Goal: Task Accomplishment & Management: Manage account settings

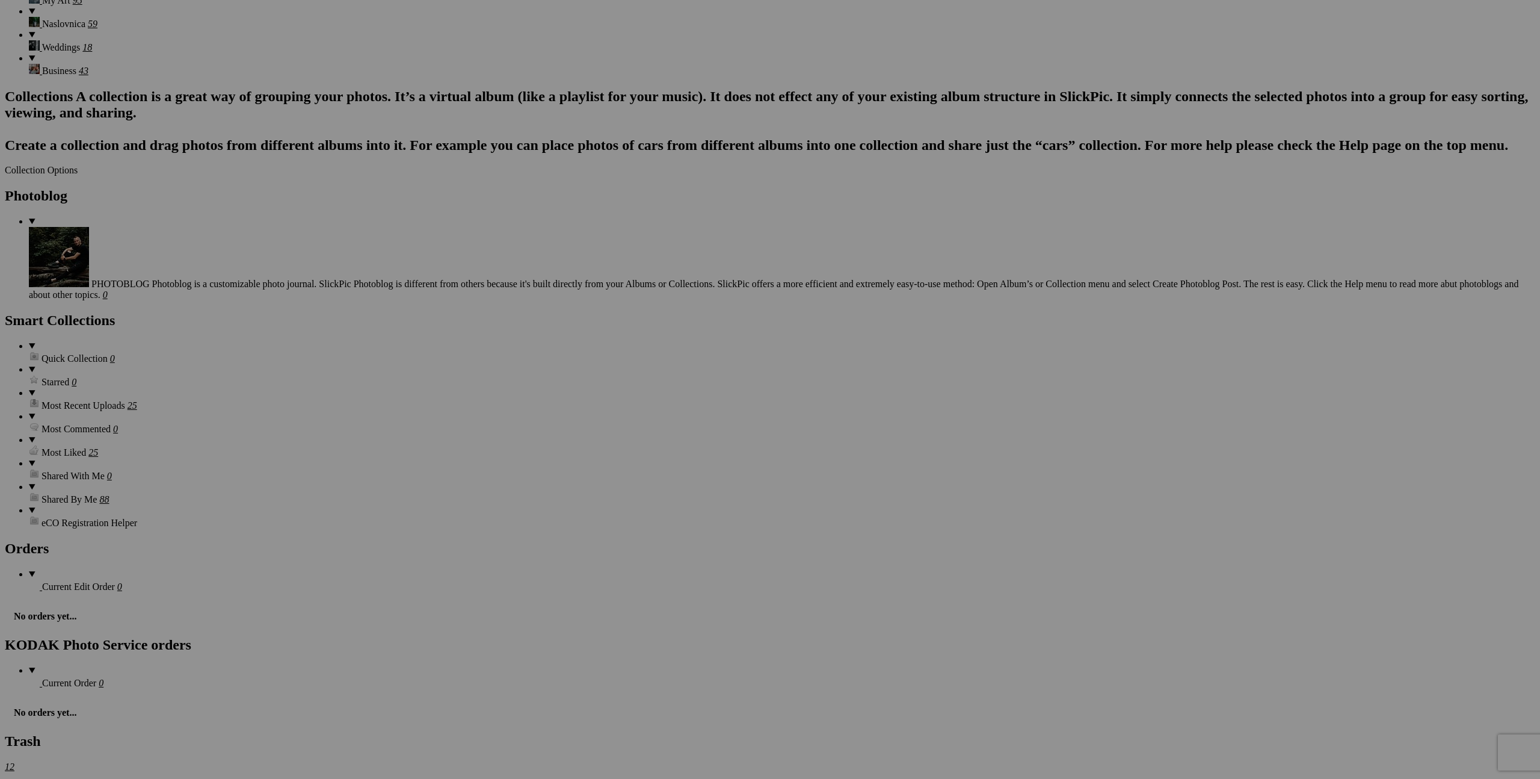
scroll to position [1850, 0]
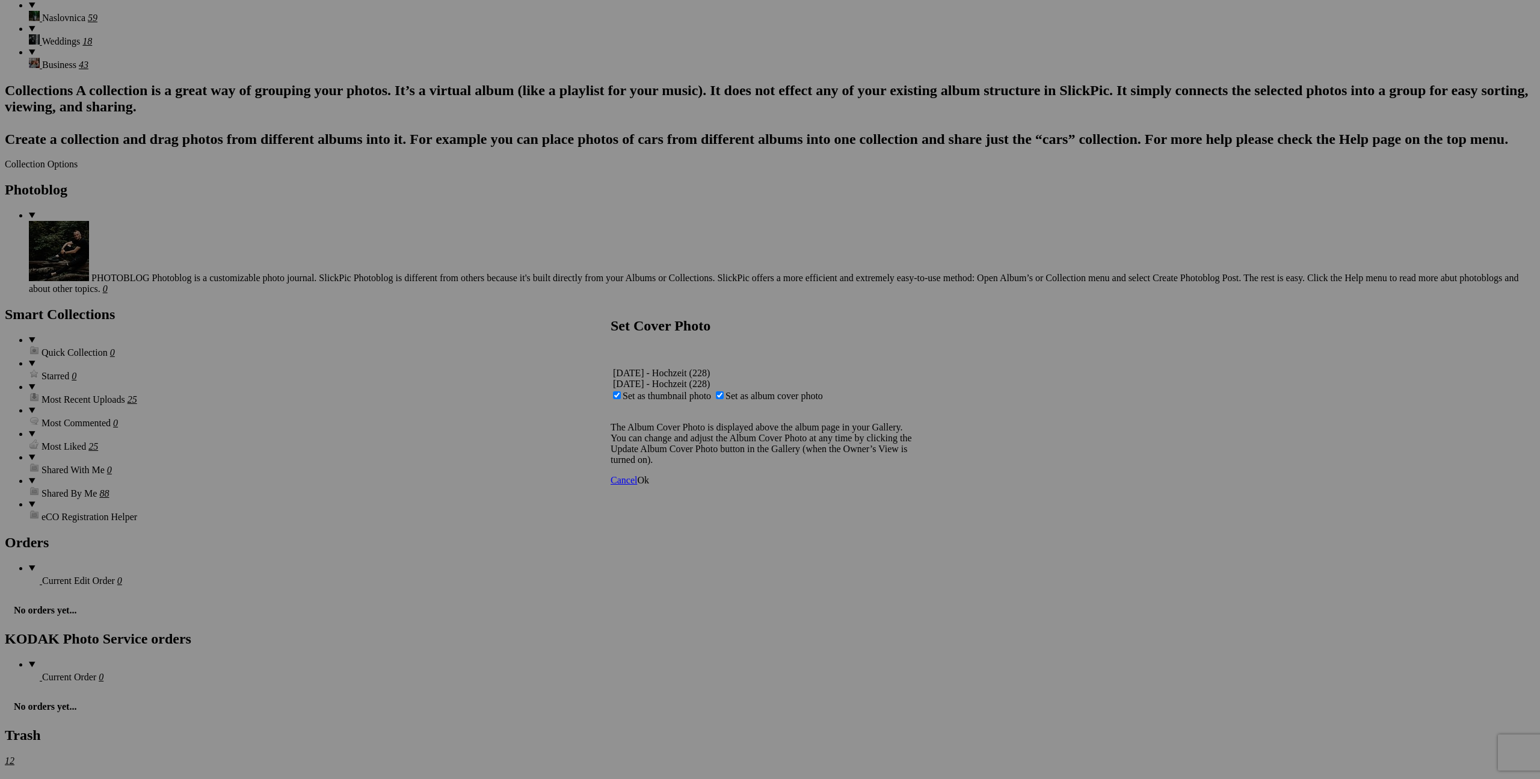
click at [649, 485] on span "Ok" at bounding box center [643, 480] width 12 height 10
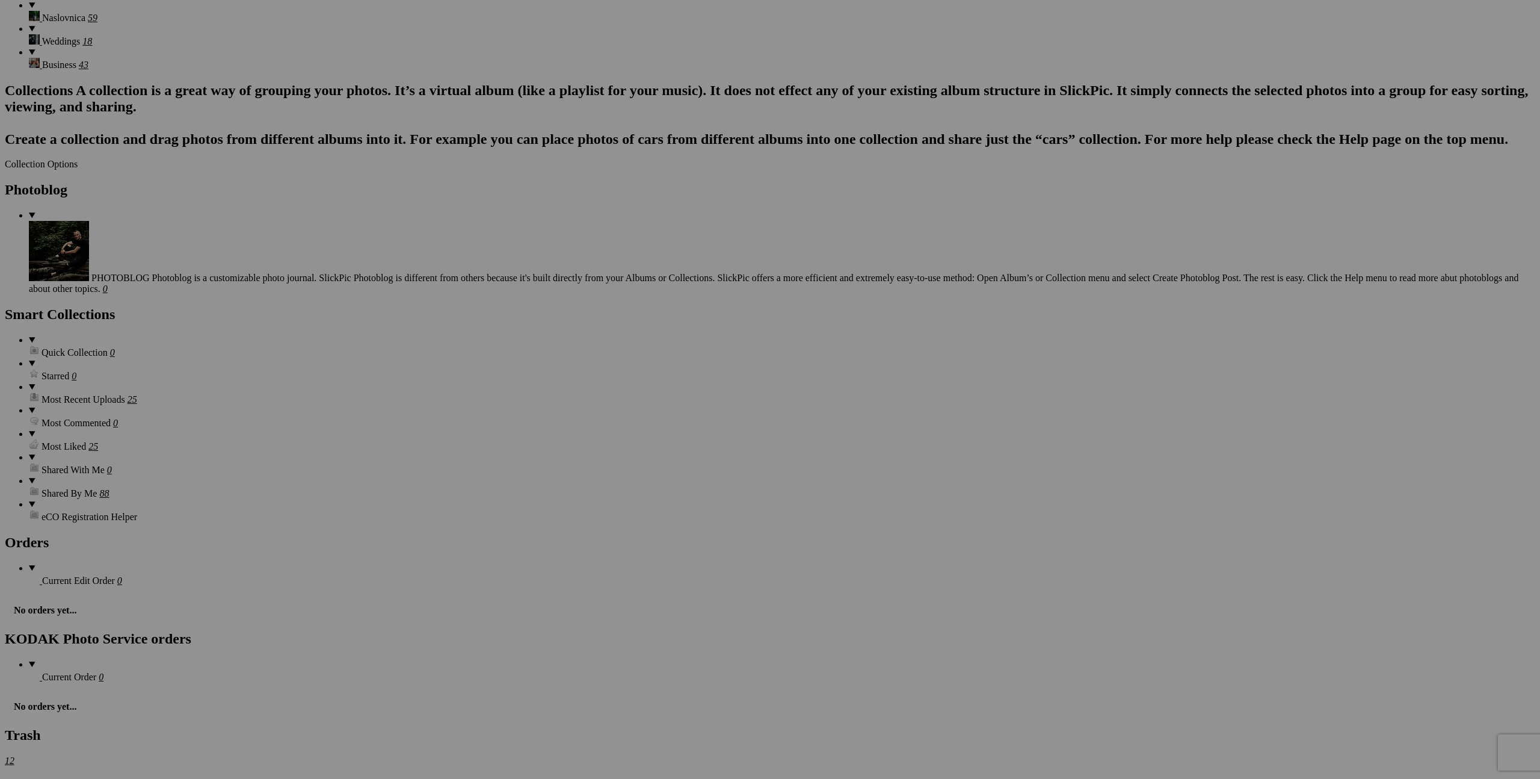
scroll to position [0, 0]
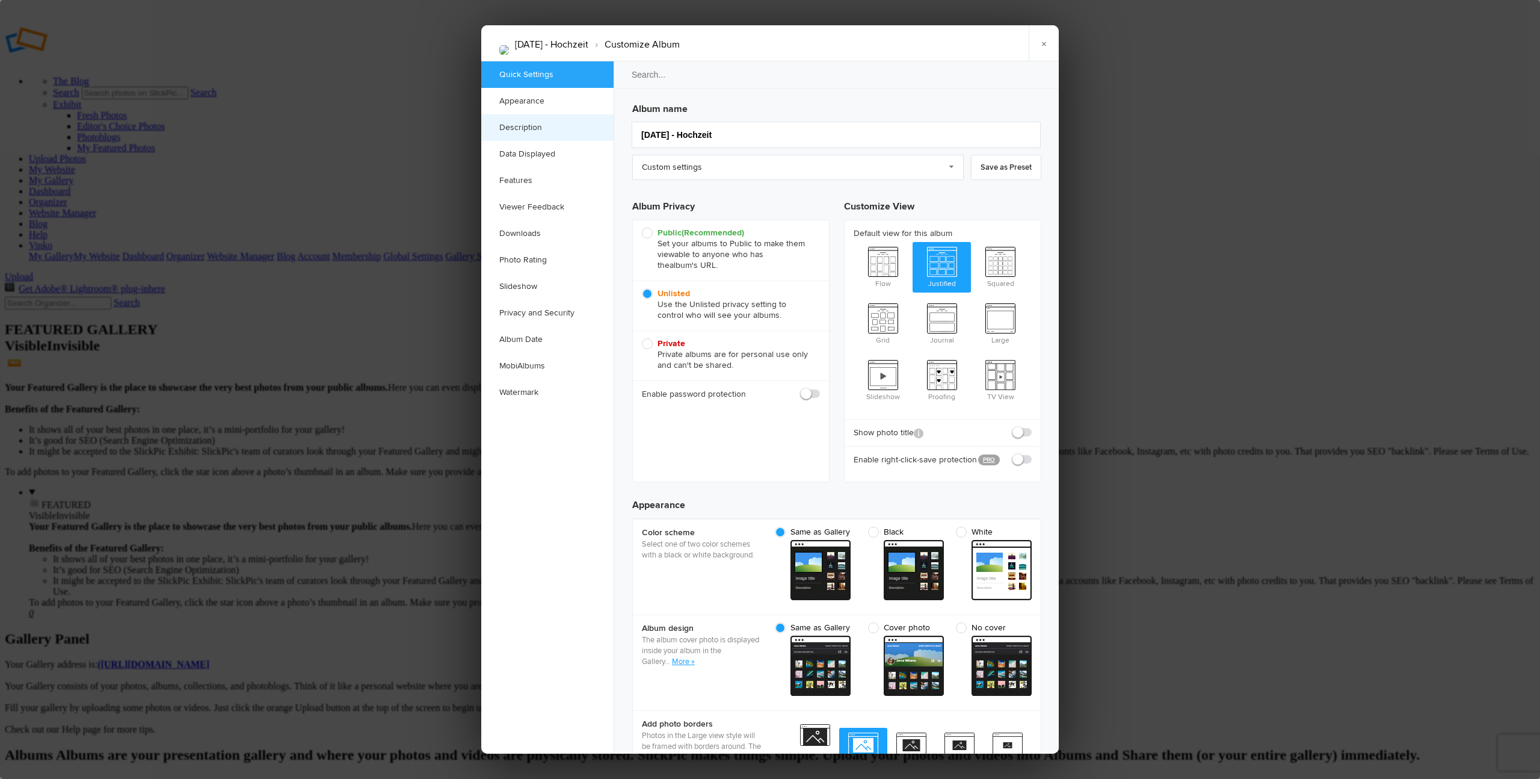
click at [516, 127] on link "Description" at bounding box center [547, 127] width 132 height 26
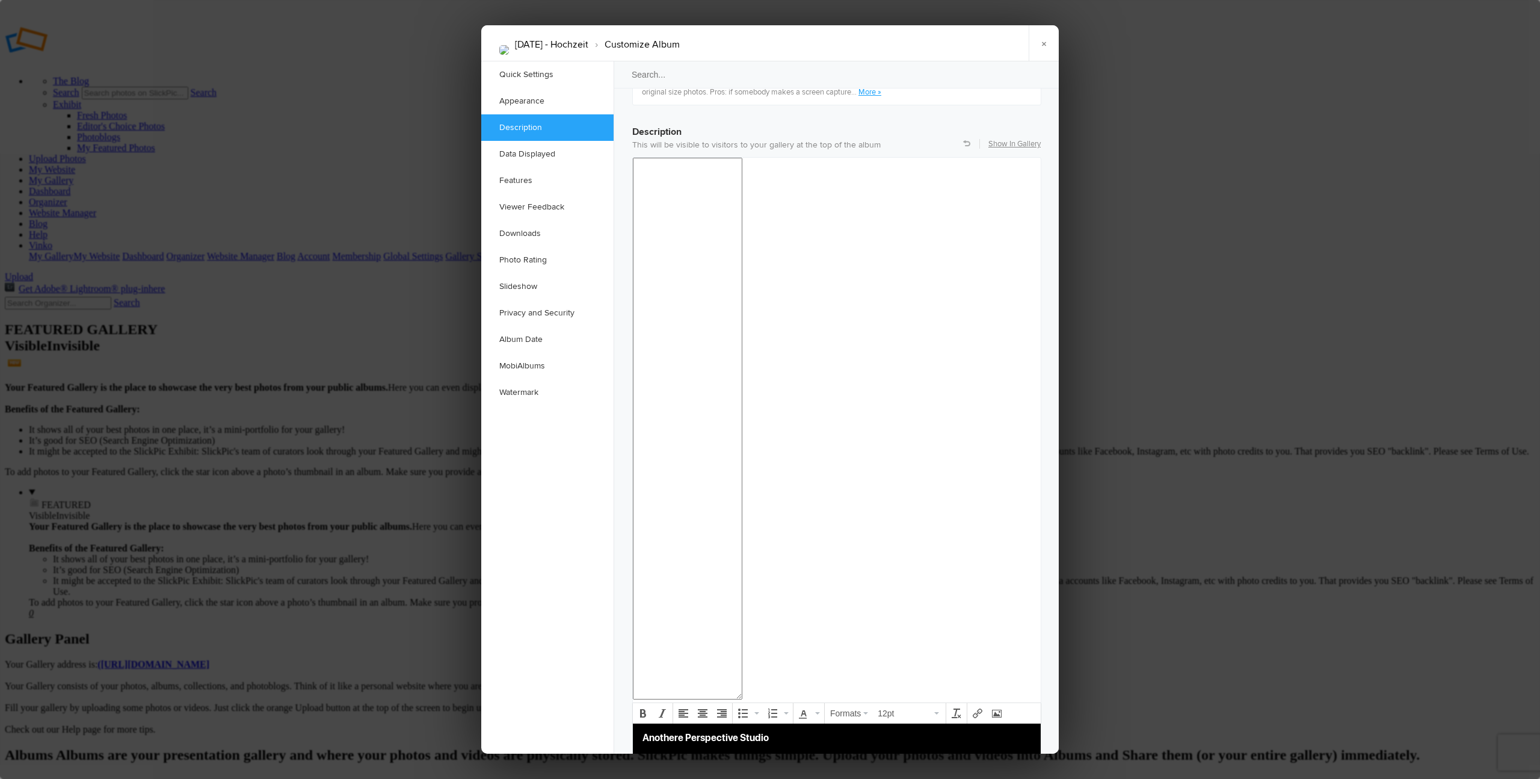
copy body "Anothere Perspective Studio Telefon: [PHONE_NUMBER] Website: [DOMAIN_NAME] Inst…"
click at [1043, 45] on link "×" at bounding box center [1044, 43] width 30 height 36
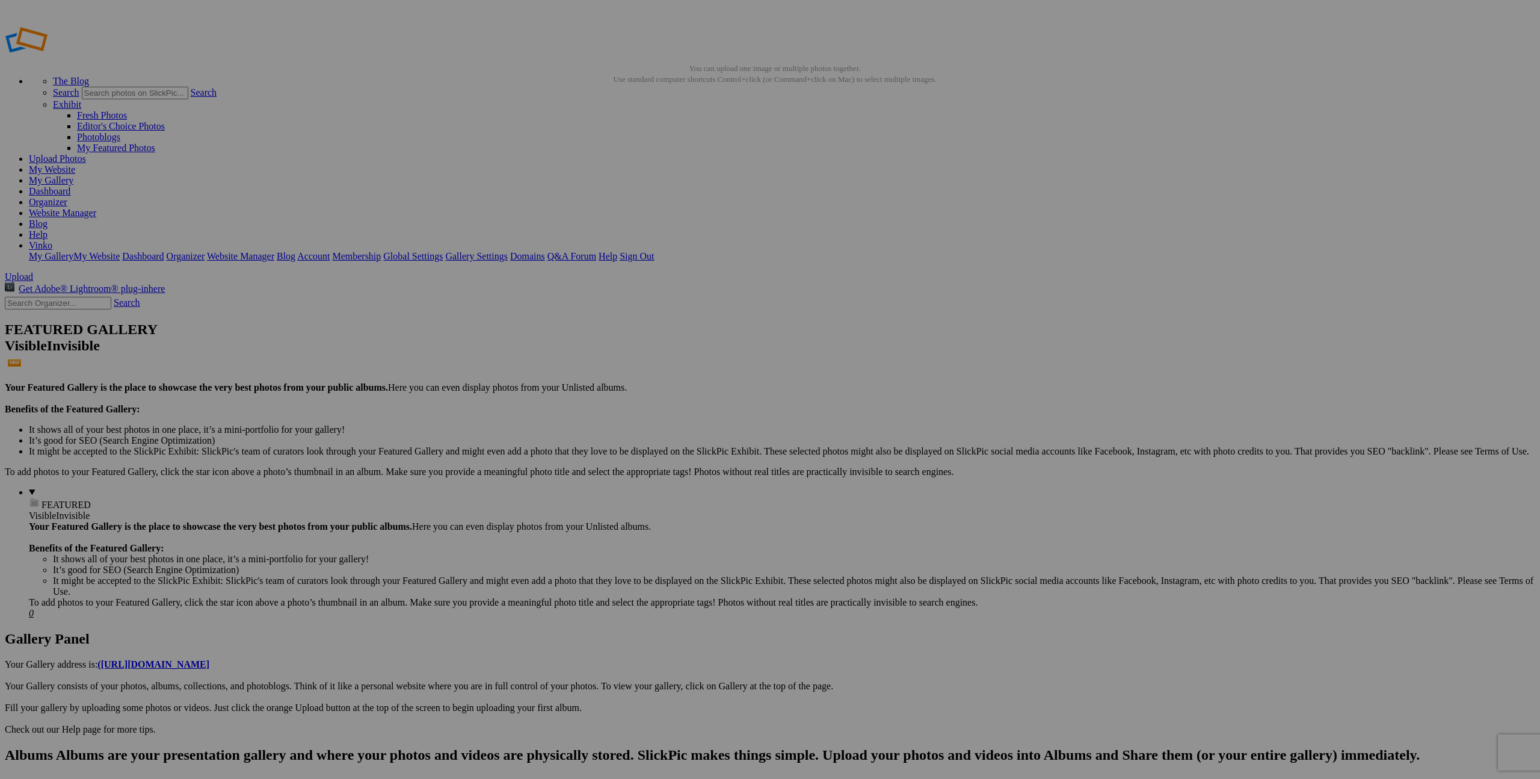
click at [724, 406] on input "30.8.25 - Stefani 30 geburstag" at bounding box center [676, 412] width 131 height 13
click at [708, 406] on input "30.8.25 - Stefani 30 geburstag" at bounding box center [676, 412] width 131 height 13
type input "30.8.25 - Stefani 30 Geburstag"
click at [663, 449] on span "Create" at bounding box center [649, 454] width 25 height 10
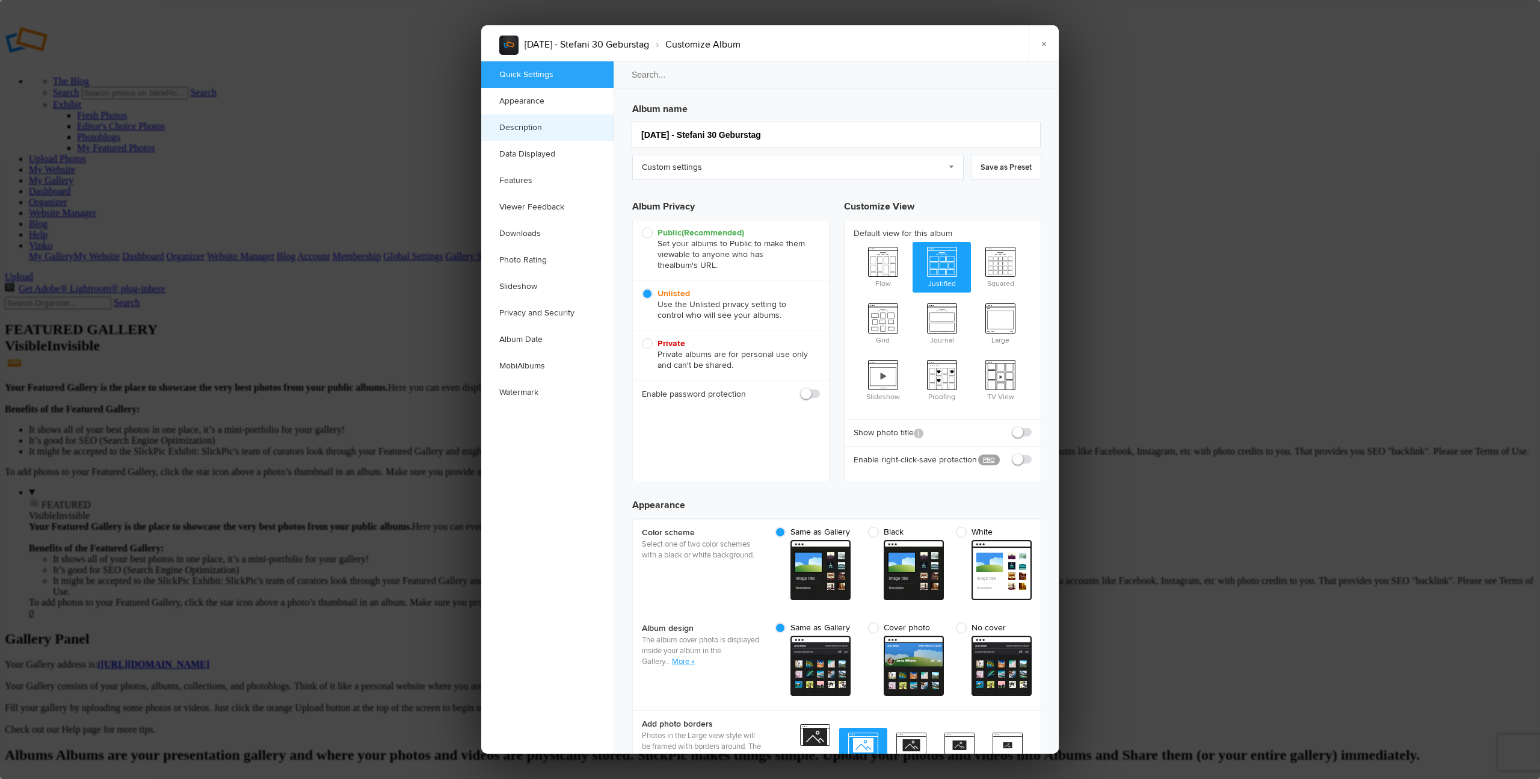
click at [522, 119] on link "Description" at bounding box center [547, 127] width 132 height 26
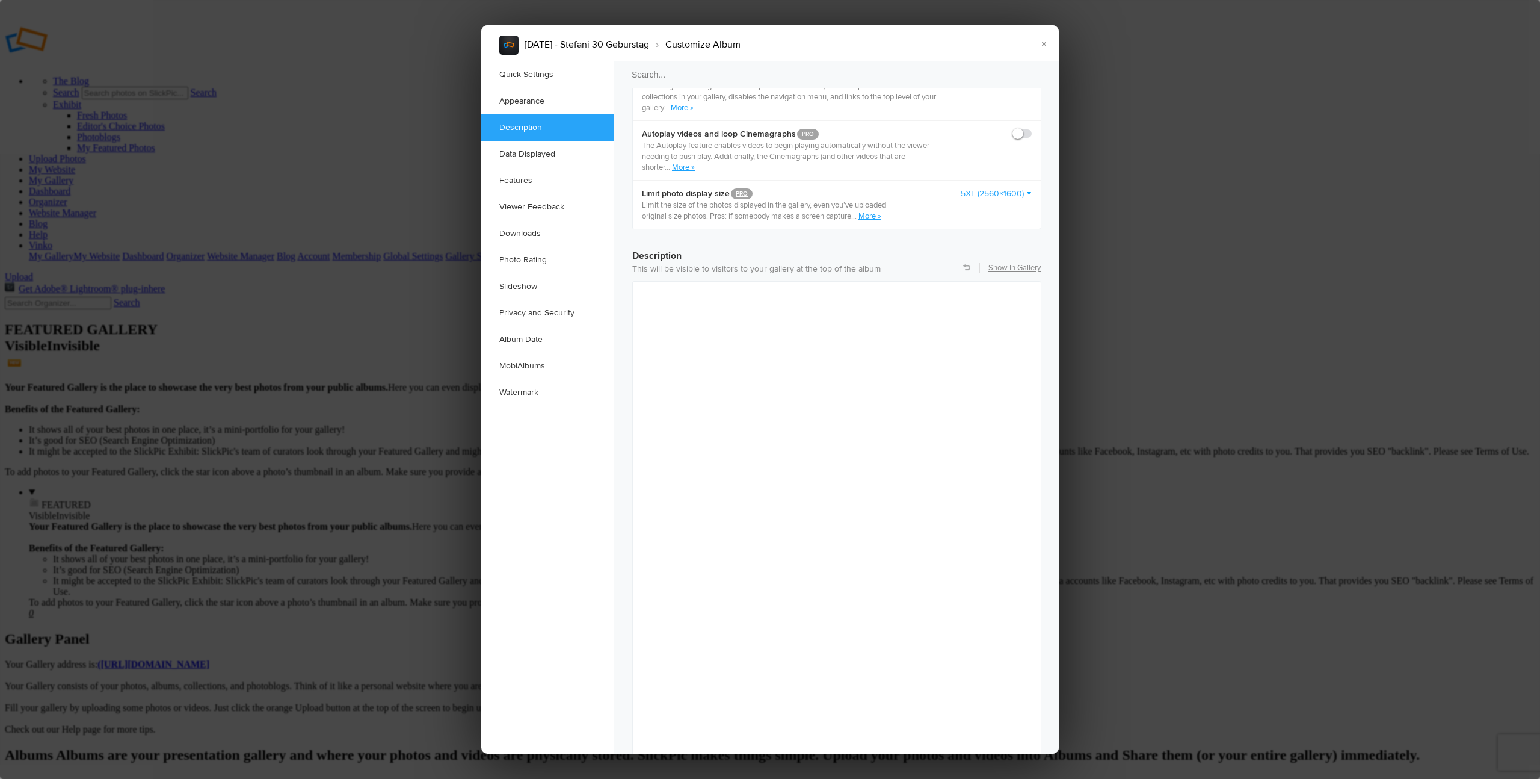
scroll to position [934, 0]
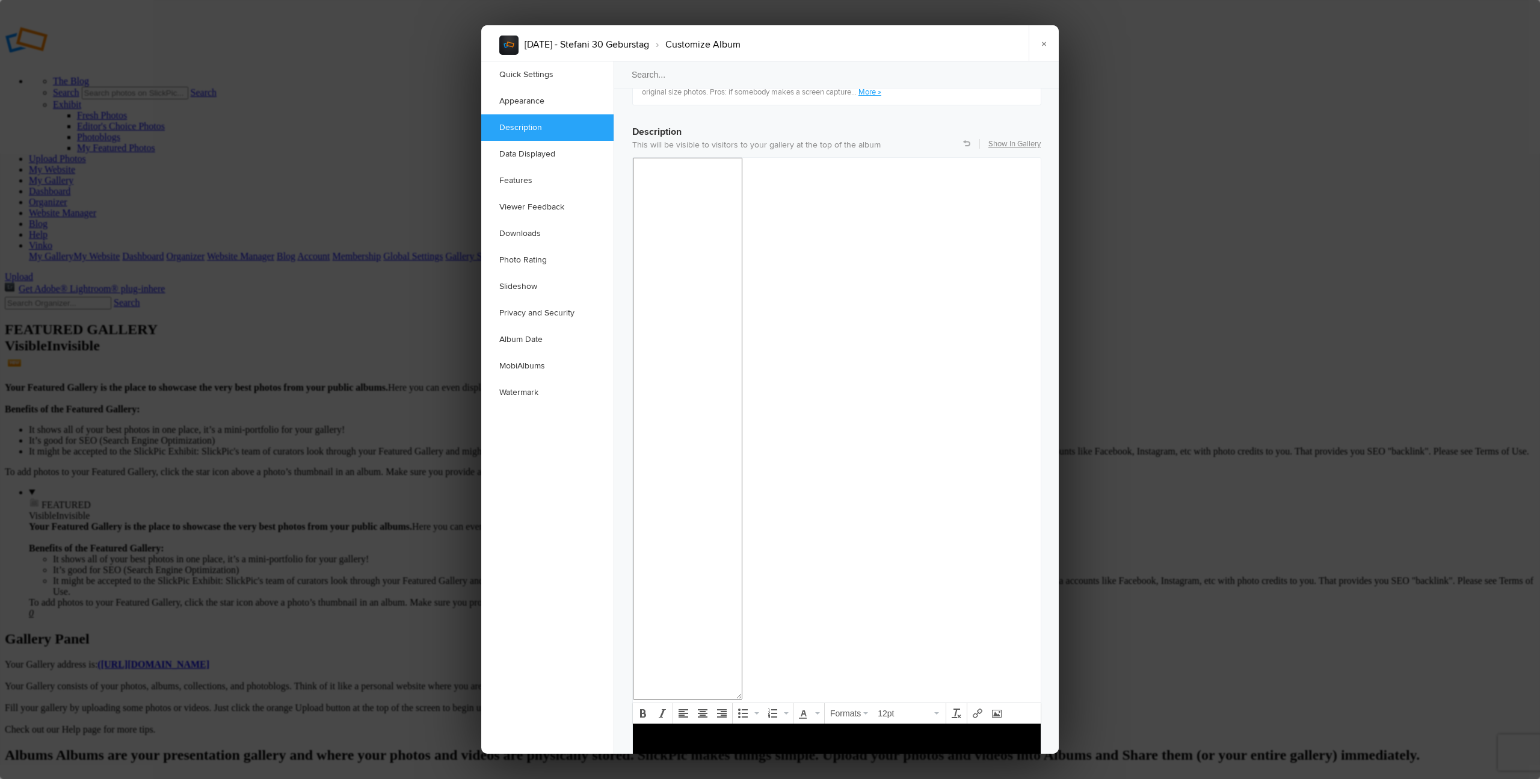
click at [675, 752] on body at bounding box center [837, 756] width 398 height 52
click at [1048, 43] on link "×" at bounding box center [1044, 43] width 30 height 36
